Goal: Information Seeking & Learning: Learn about a topic

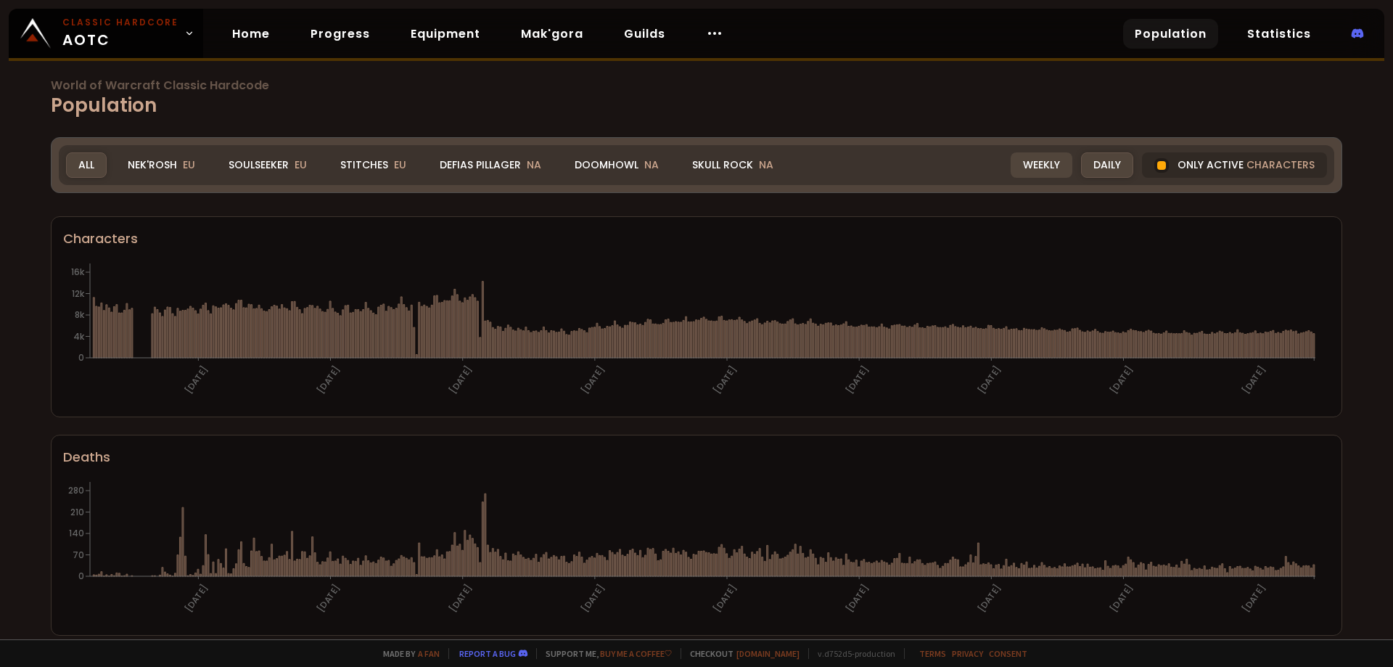
click at [1045, 168] on div "Weekly" at bounding box center [1042, 164] width 62 height 25
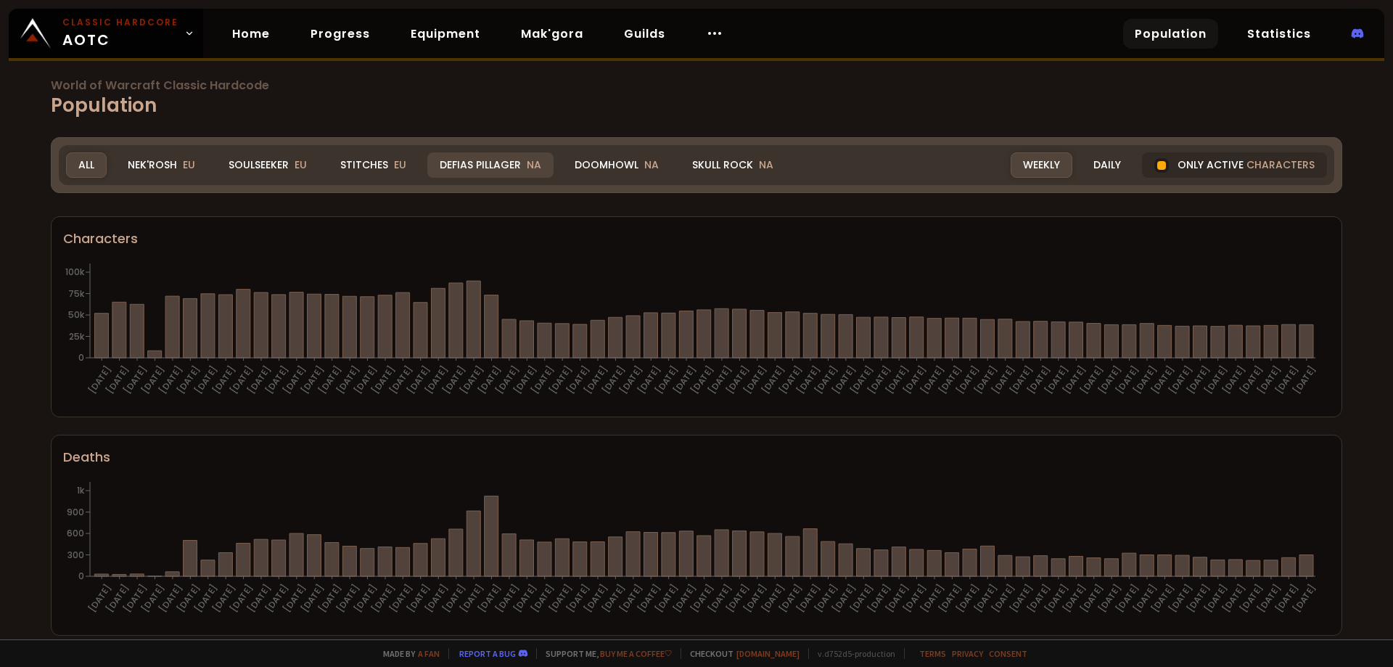
click at [504, 171] on div "Defias Pillager NA" at bounding box center [490, 164] width 126 height 25
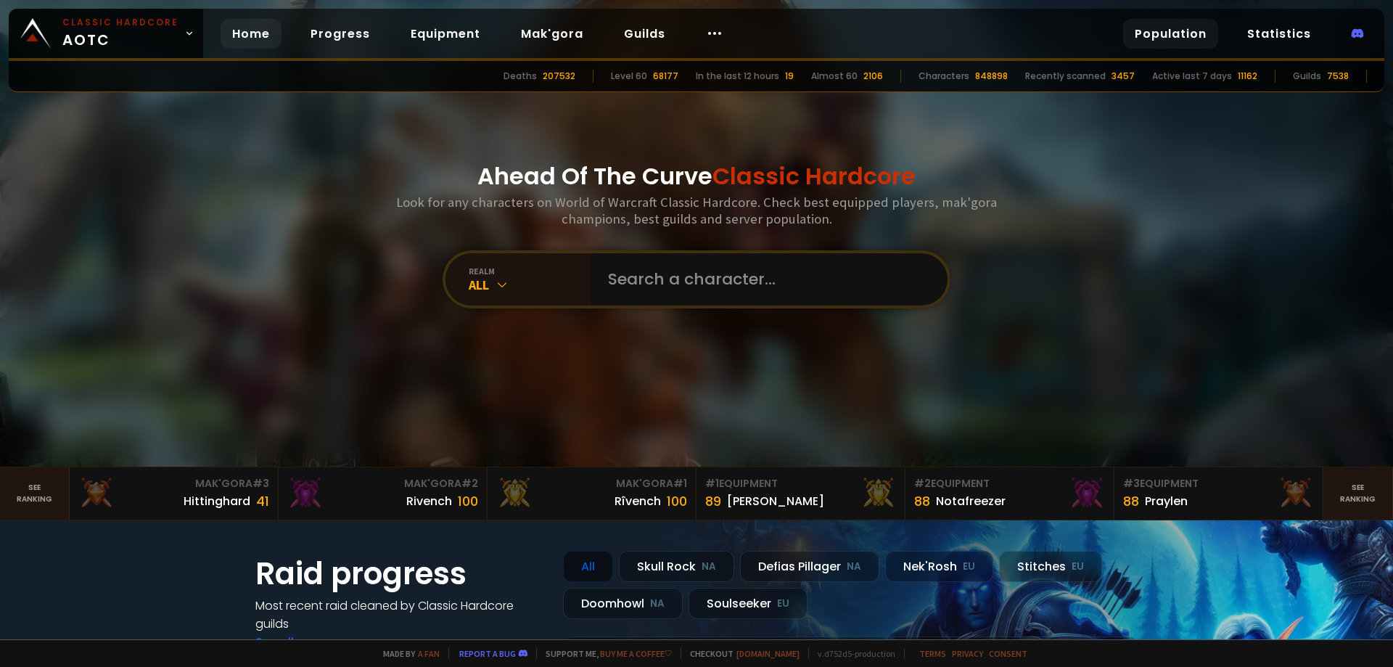
click at [1169, 38] on link "Population" at bounding box center [1170, 34] width 95 height 30
